Goal: Task Accomplishment & Management: Manage account settings

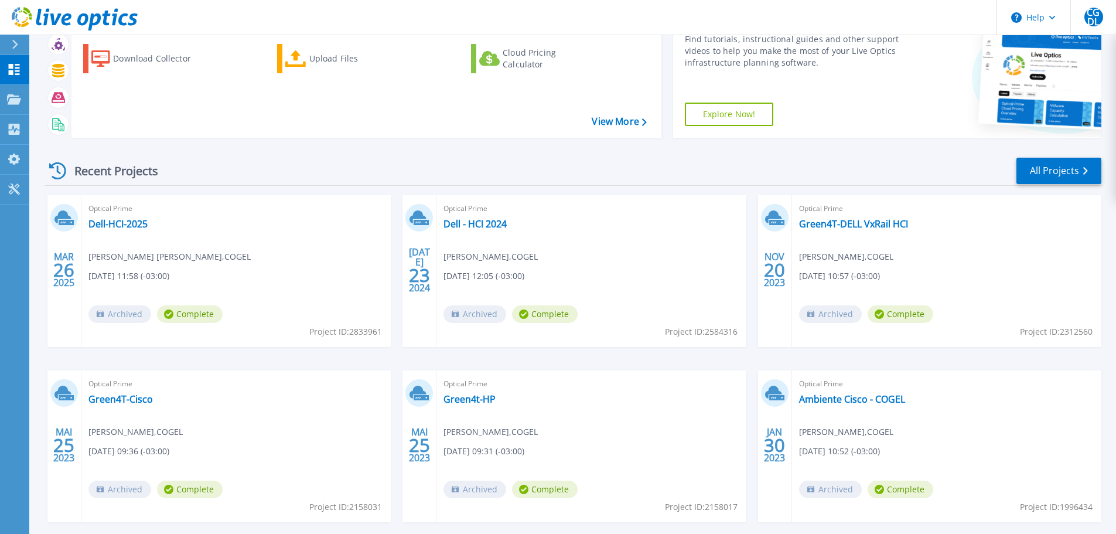
scroll to position [115, 0]
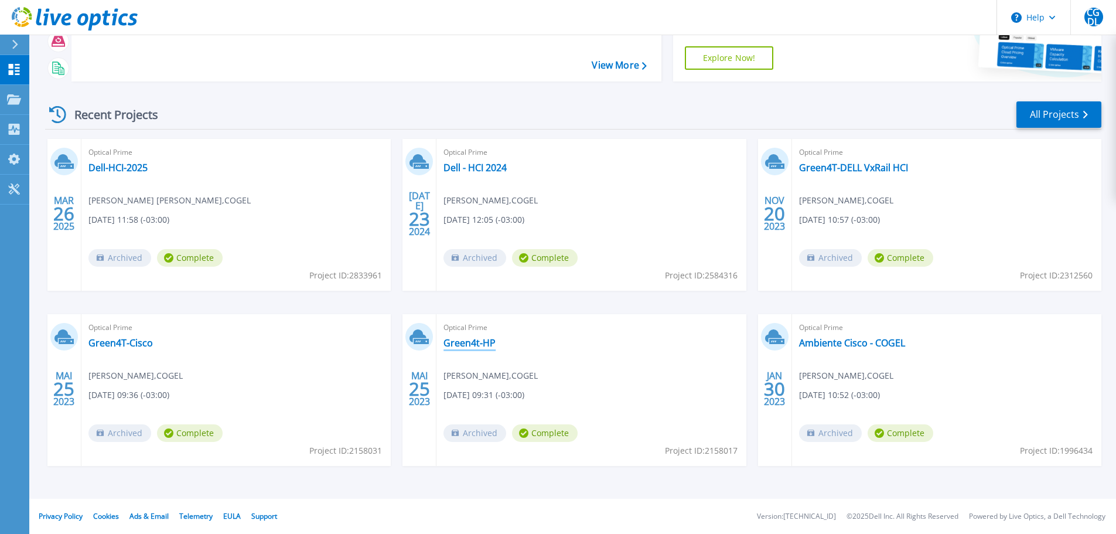
click at [468, 344] on link "Green4t-HP" at bounding box center [470, 343] width 52 height 12
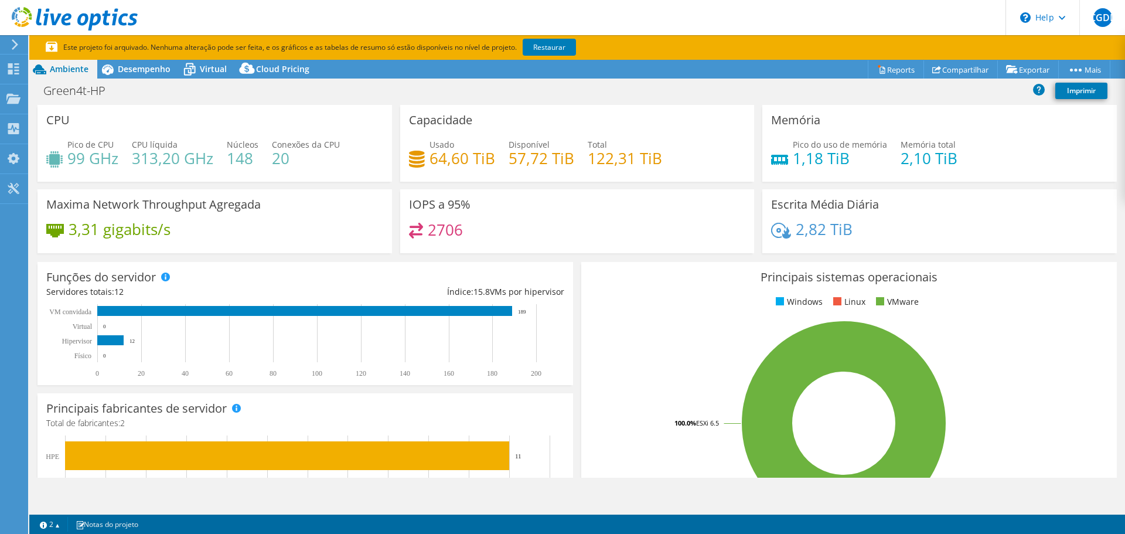
select select "USD"
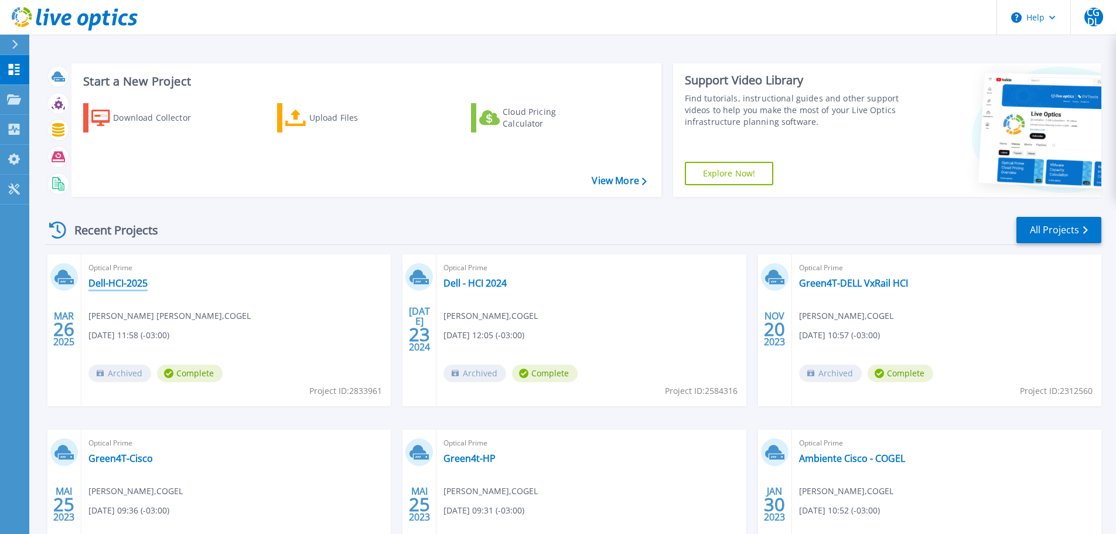
click at [118, 288] on link "Dell-HCI-2025" at bounding box center [117, 283] width 59 height 12
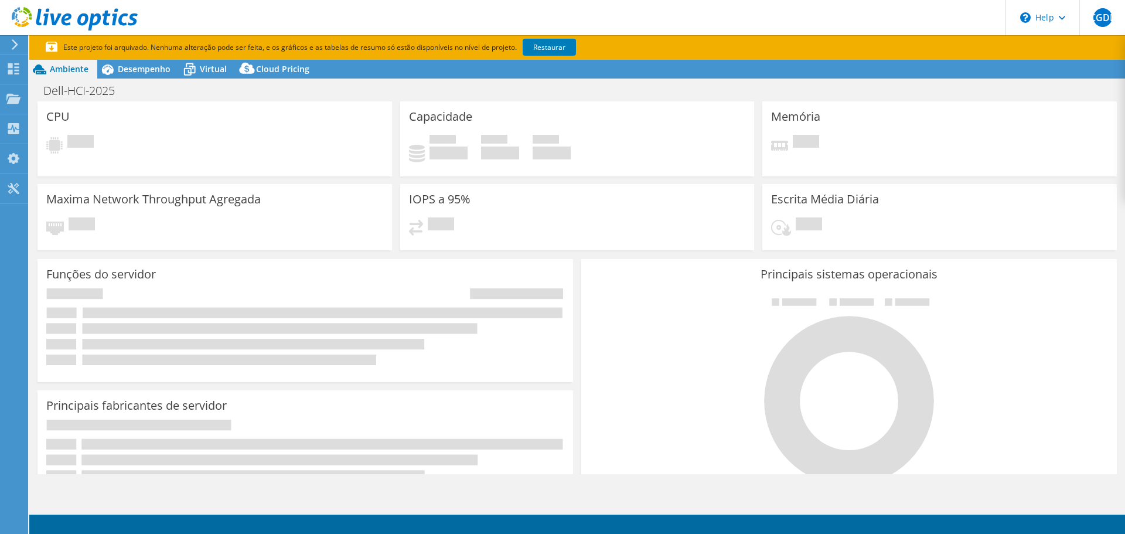
select select "USD"
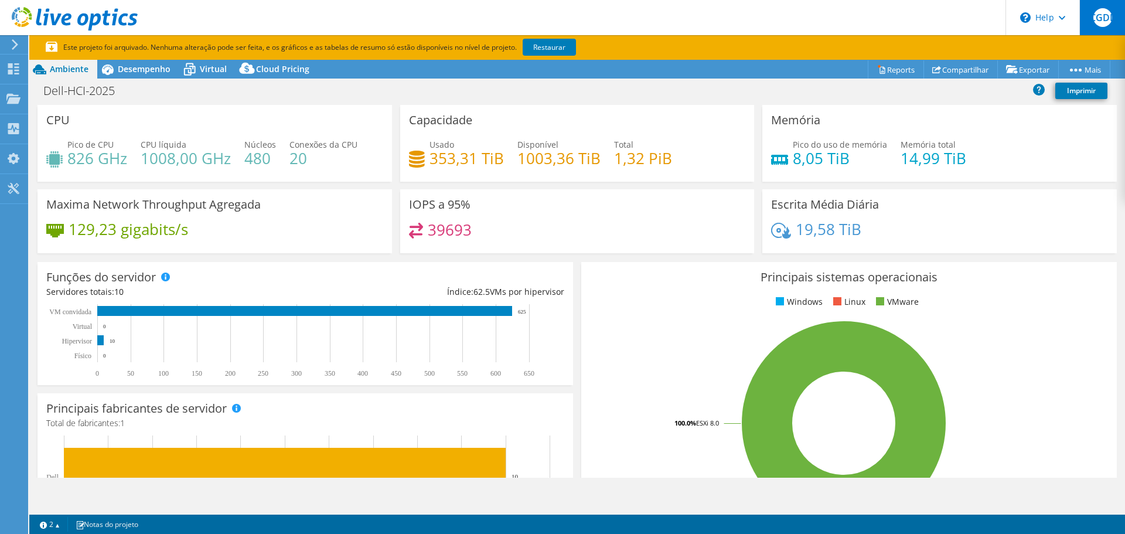
click at [1106, 19] on span "CGDL" at bounding box center [1102, 17] width 19 height 19
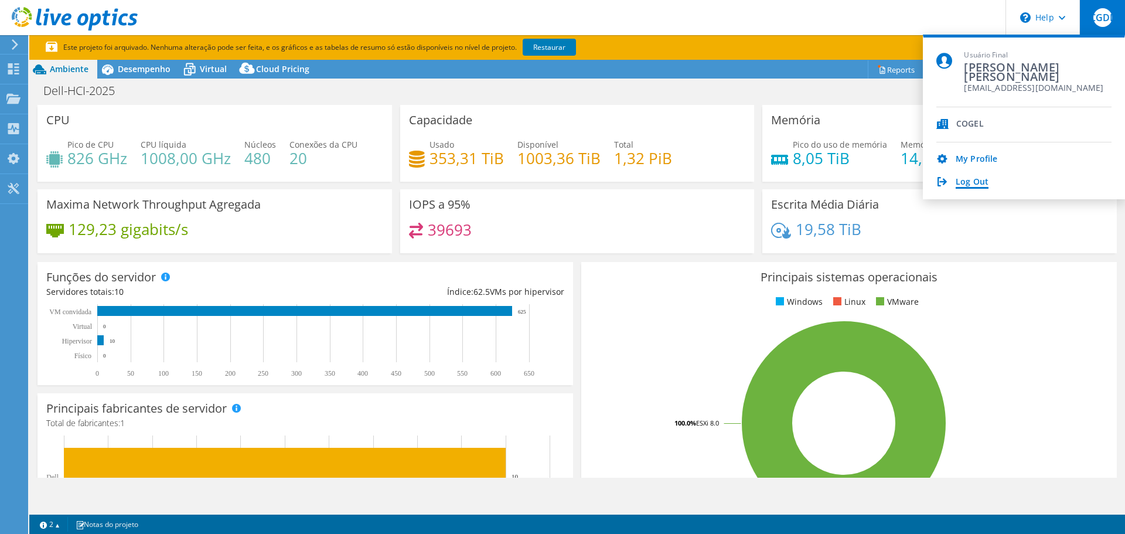
click at [964, 179] on link "Log Out" at bounding box center [972, 182] width 33 height 11
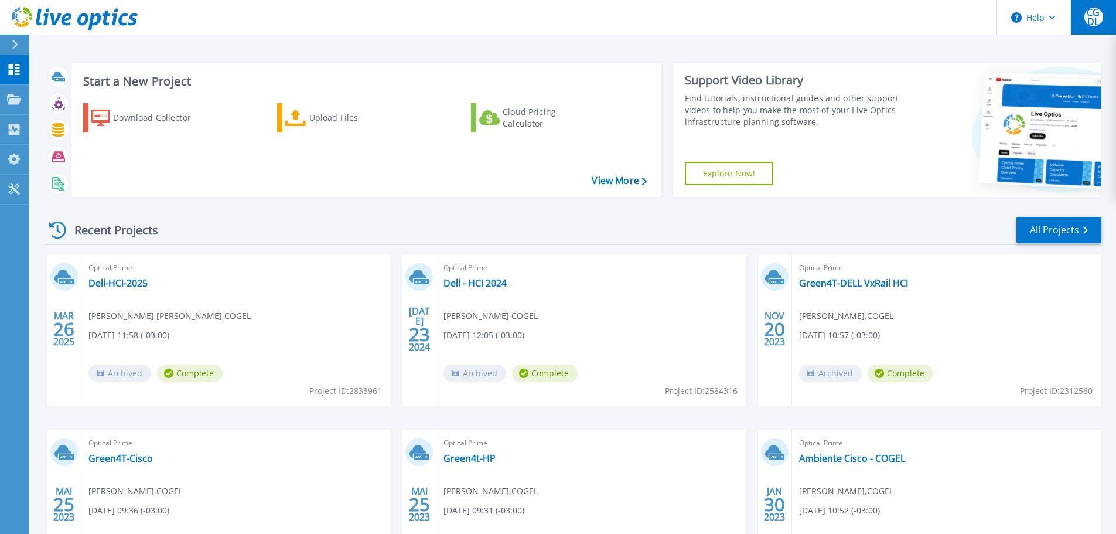
click at [1091, 21] on span "CGDL" at bounding box center [1094, 17] width 19 height 19
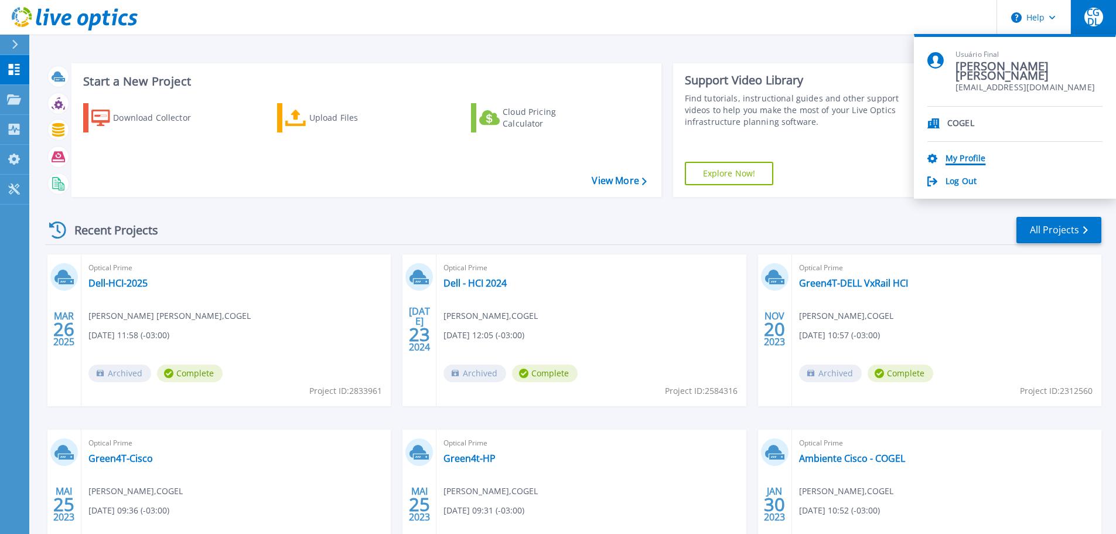
click at [969, 154] on link "My Profile" at bounding box center [966, 159] width 40 height 11
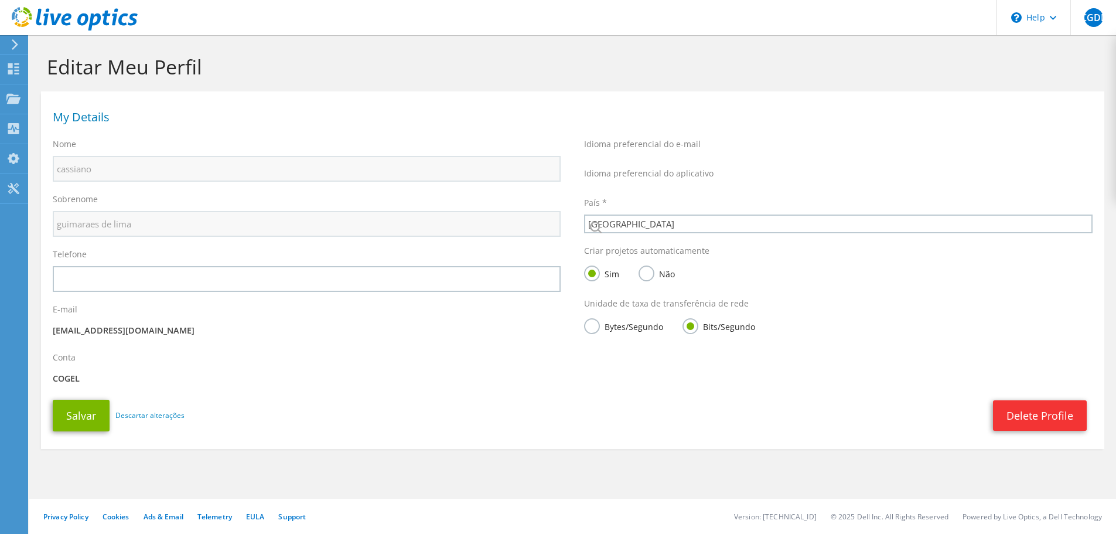
select select "30"
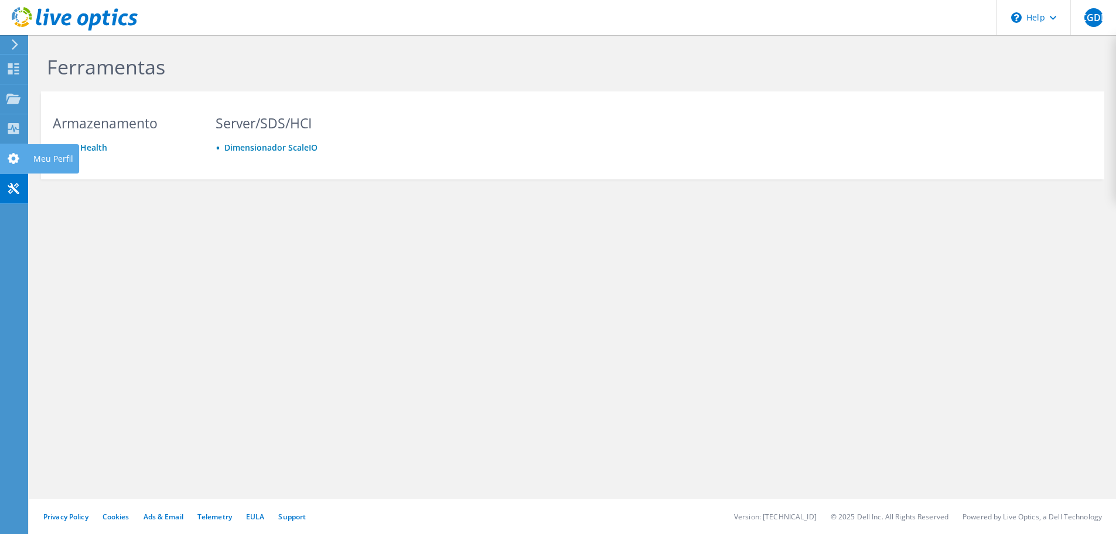
click at [12, 153] on icon at bounding box center [13, 158] width 14 height 11
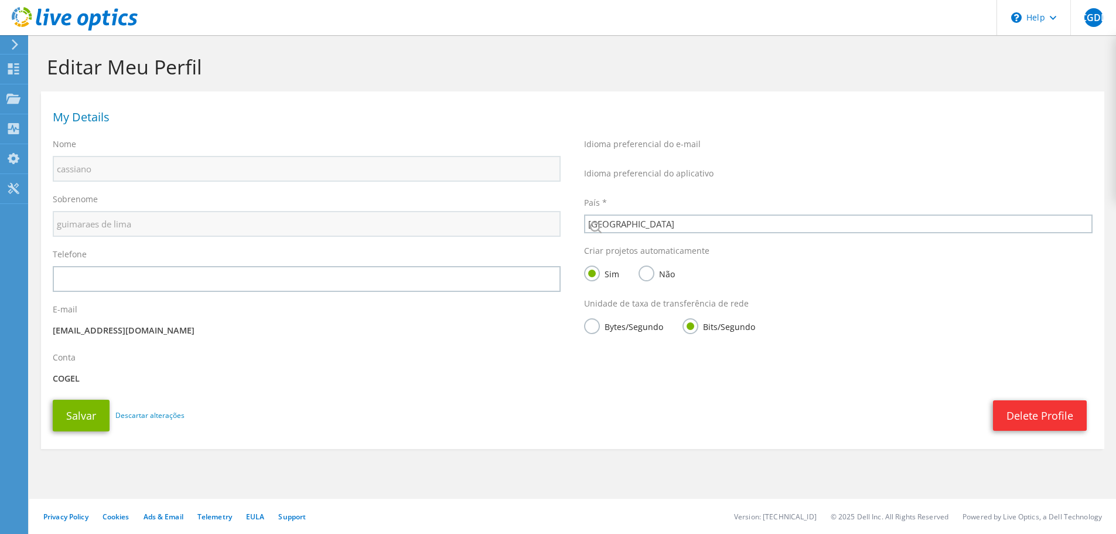
select select "30"
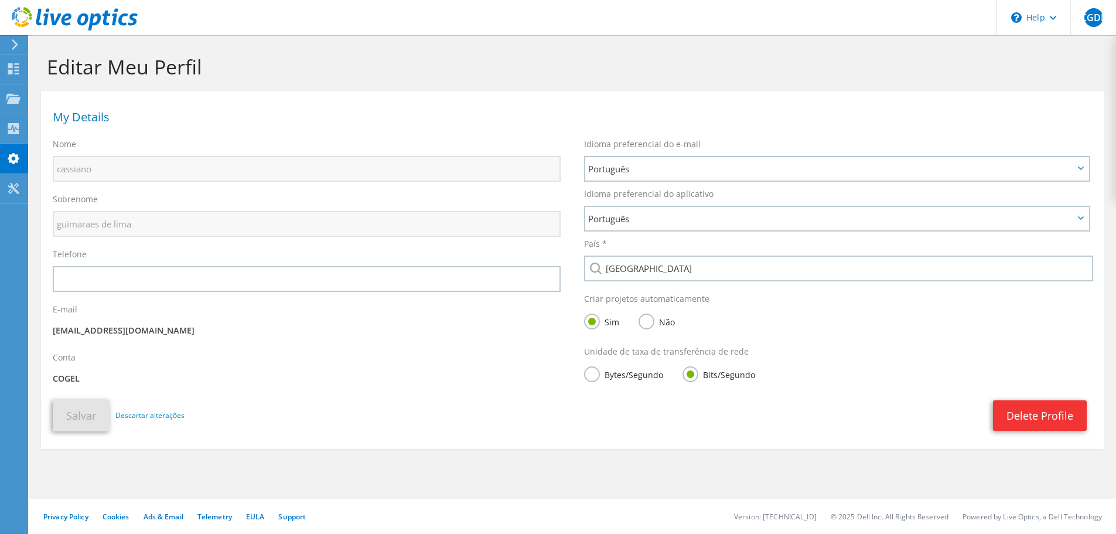
click at [603, 372] on label "Bytes/Segundo" at bounding box center [623, 373] width 79 height 15
click at [0, 0] on input "Bytes/Segundo" at bounding box center [0, 0] width 0 height 0
click at [72, 418] on button "Salvar" at bounding box center [81, 416] width 57 height 32
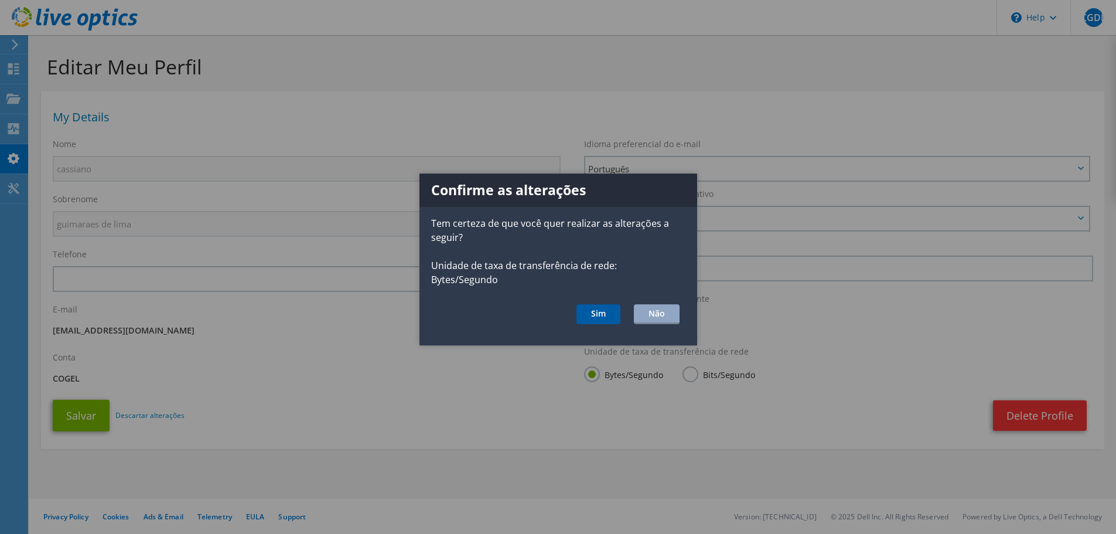
click at [595, 305] on button "Sim" at bounding box center [599, 315] width 44 height 20
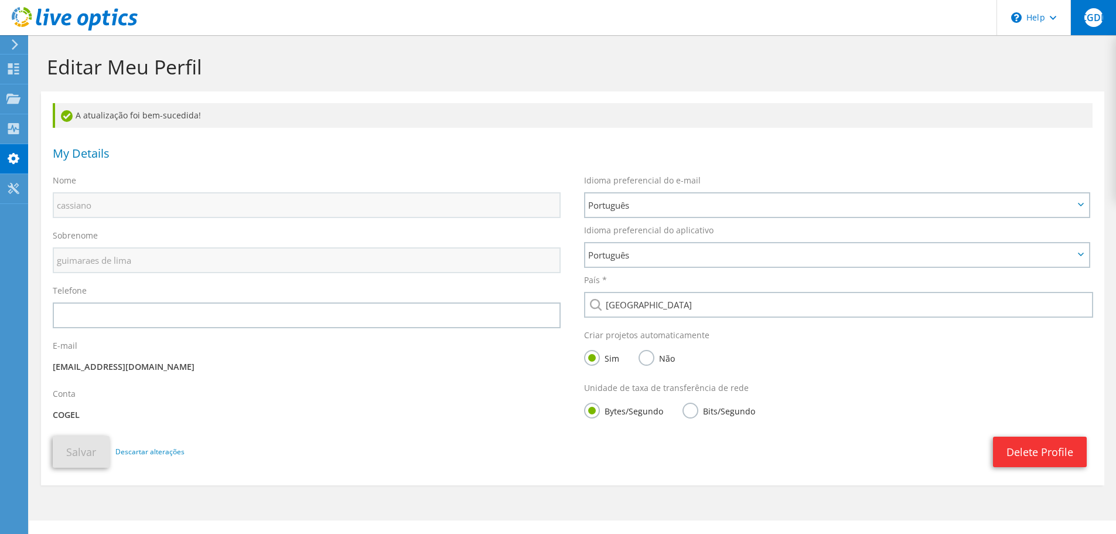
click at [1102, 20] on span "CGDL" at bounding box center [1094, 17] width 19 height 19
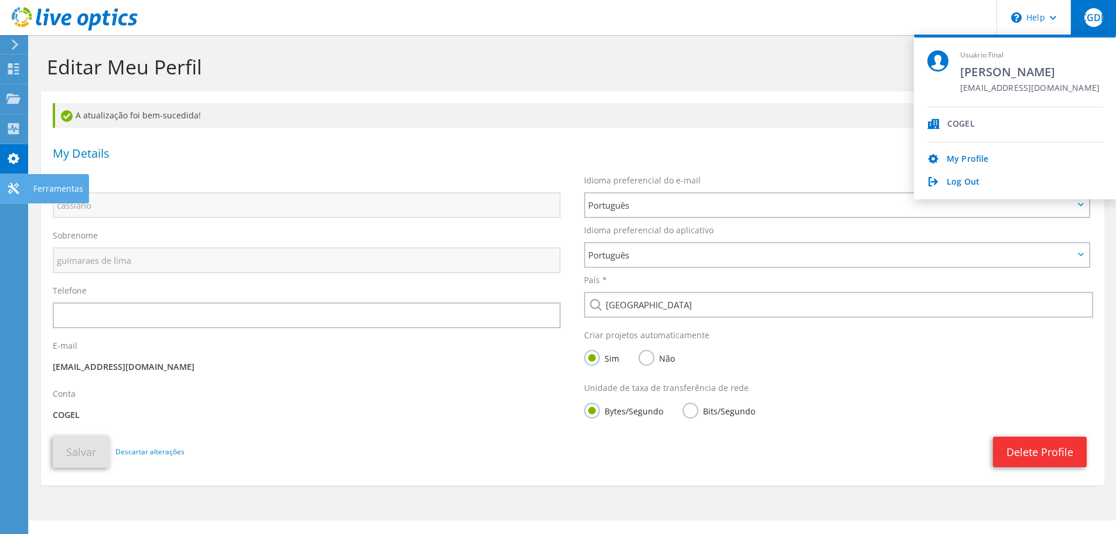
click at [11, 183] on use at bounding box center [13, 188] width 11 height 11
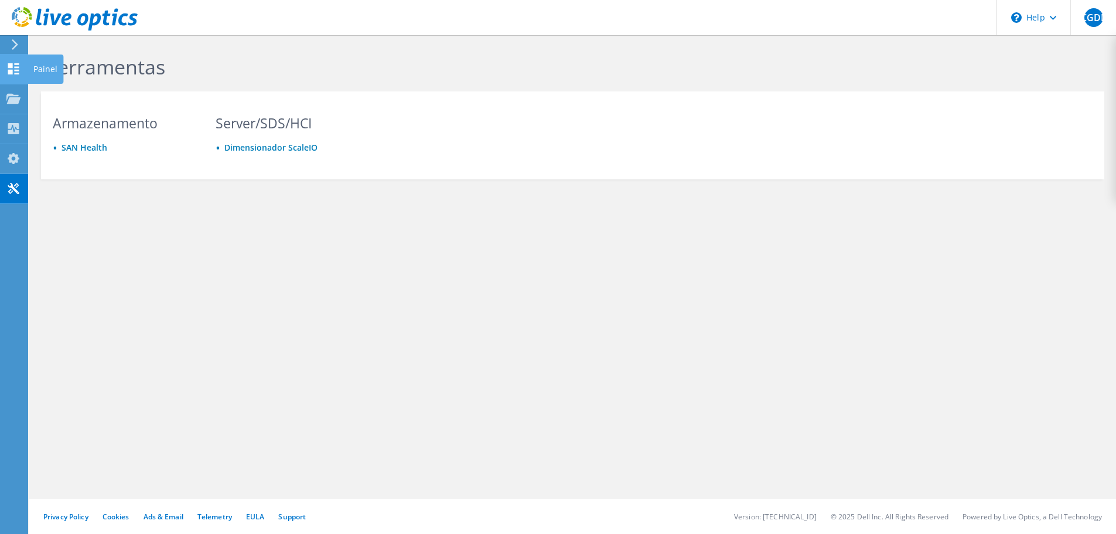
click at [13, 67] on icon at bounding box center [13, 68] width 14 height 11
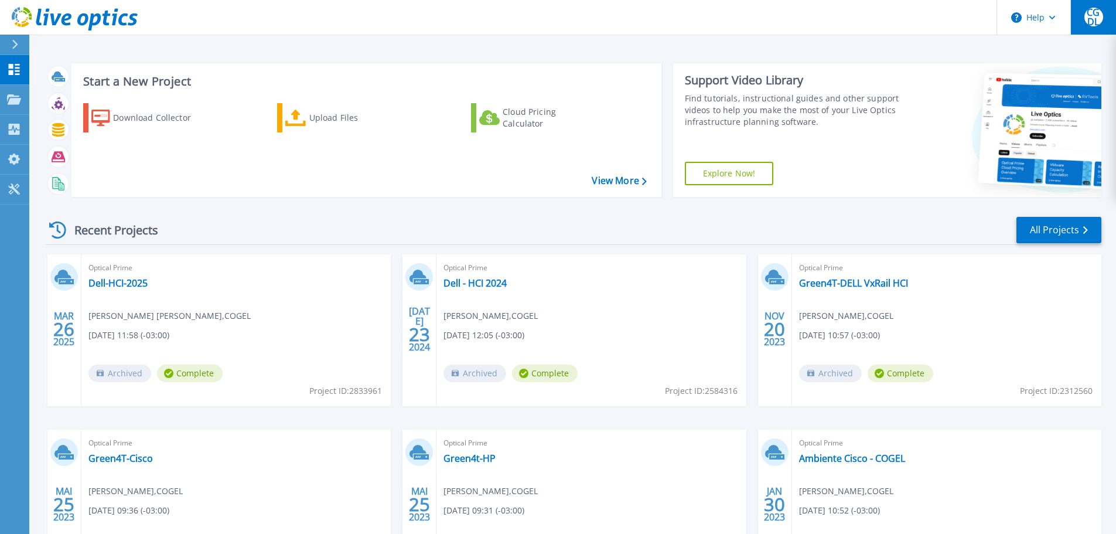
click at [1101, 18] on span "CGDL" at bounding box center [1094, 17] width 19 height 19
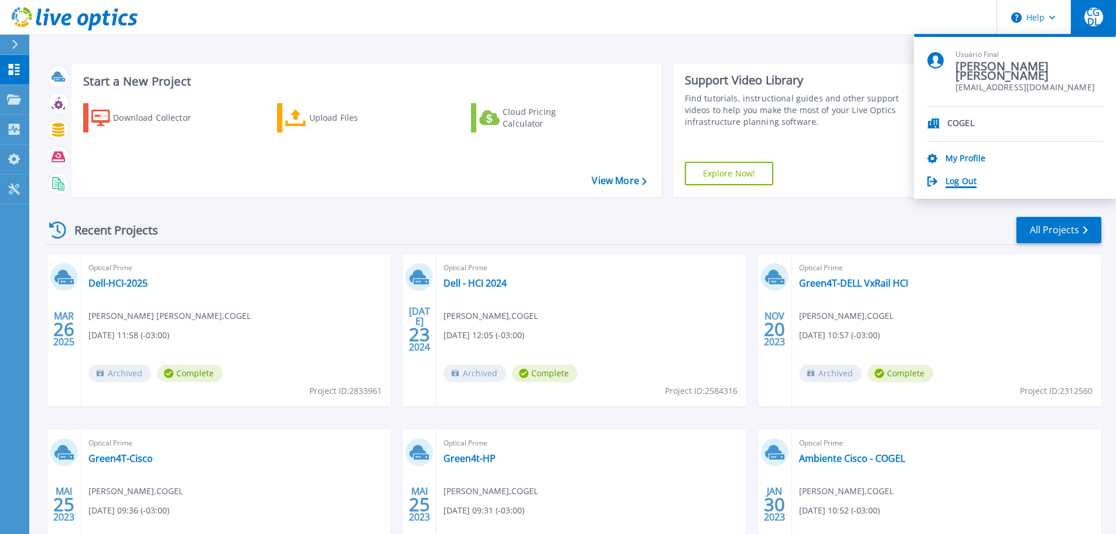
click at [960, 183] on link "Log Out" at bounding box center [961, 181] width 31 height 11
